Goal: Find specific page/section: Find specific page/section

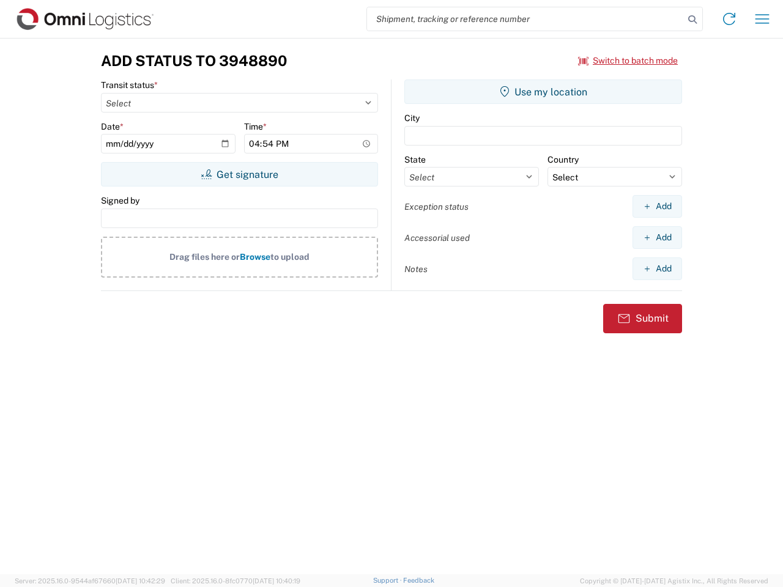
click at [526, 19] on input "search" at bounding box center [525, 18] width 317 height 23
click at [693, 20] on icon at bounding box center [692, 19] width 17 height 17
click at [729, 19] on icon at bounding box center [729, 19] width 20 height 20
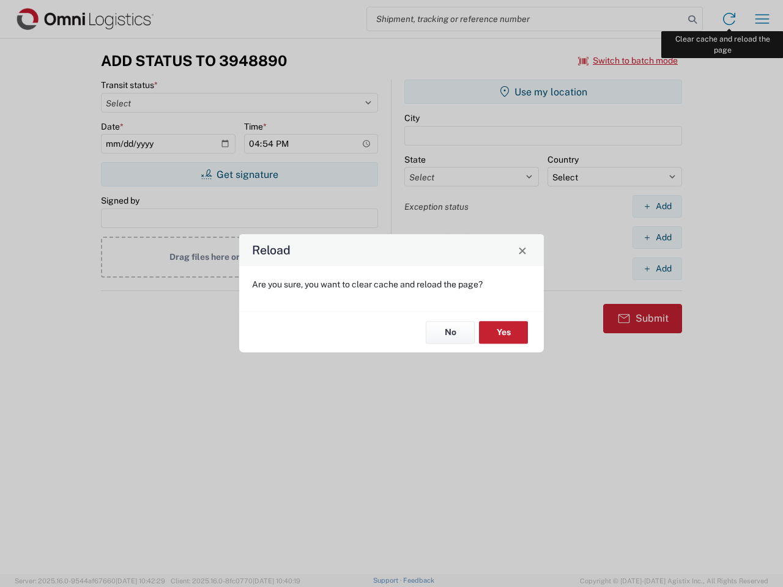
click at [762, 19] on div "Reload Are you sure, you want to clear cache and reload the page? No Yes" at bounding box center [391, 293] width 783 height 587
click at [628, 61] on div "Reload Are you sure, you want to clear cache and reload the page? No Yes" at bounding box center [391, 293] width 783 height 587
click at [239, 174] on div "Reload Are you sure, you want to clear cache and reload the page? No Yes" at bounding box center [391, 293] width 783 height 587
click at [543, 92] on div "Reload Are you sure, you want to clear cache and reload the page? No Yes" at bounding box center [391, 293] width 783 height 587
click at [657, 206] on div "Reload Are you sure, you want to clear cache and reload the page? No Yes" at bounding box center [391, 293] width 783 height 587
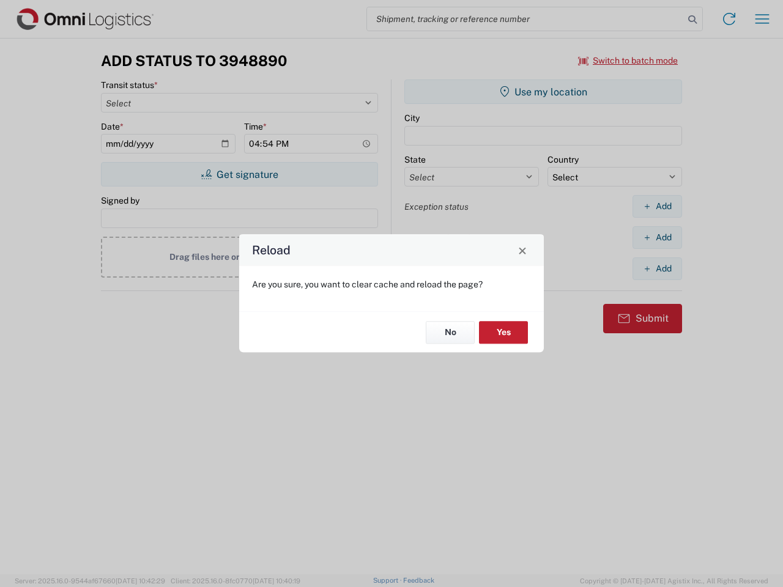
click at [657, 237] on div "Reload Are you sure, you want to clear cache and reload the page? No Yes" at bounding box center [391, 293] width 783 height 587
click at [657, 269] on div "Reload Are you sure, you want to clear cache and reload the page? No Yes" at bounding box center [391, 293] width 783 height 587
